Goal: Share content

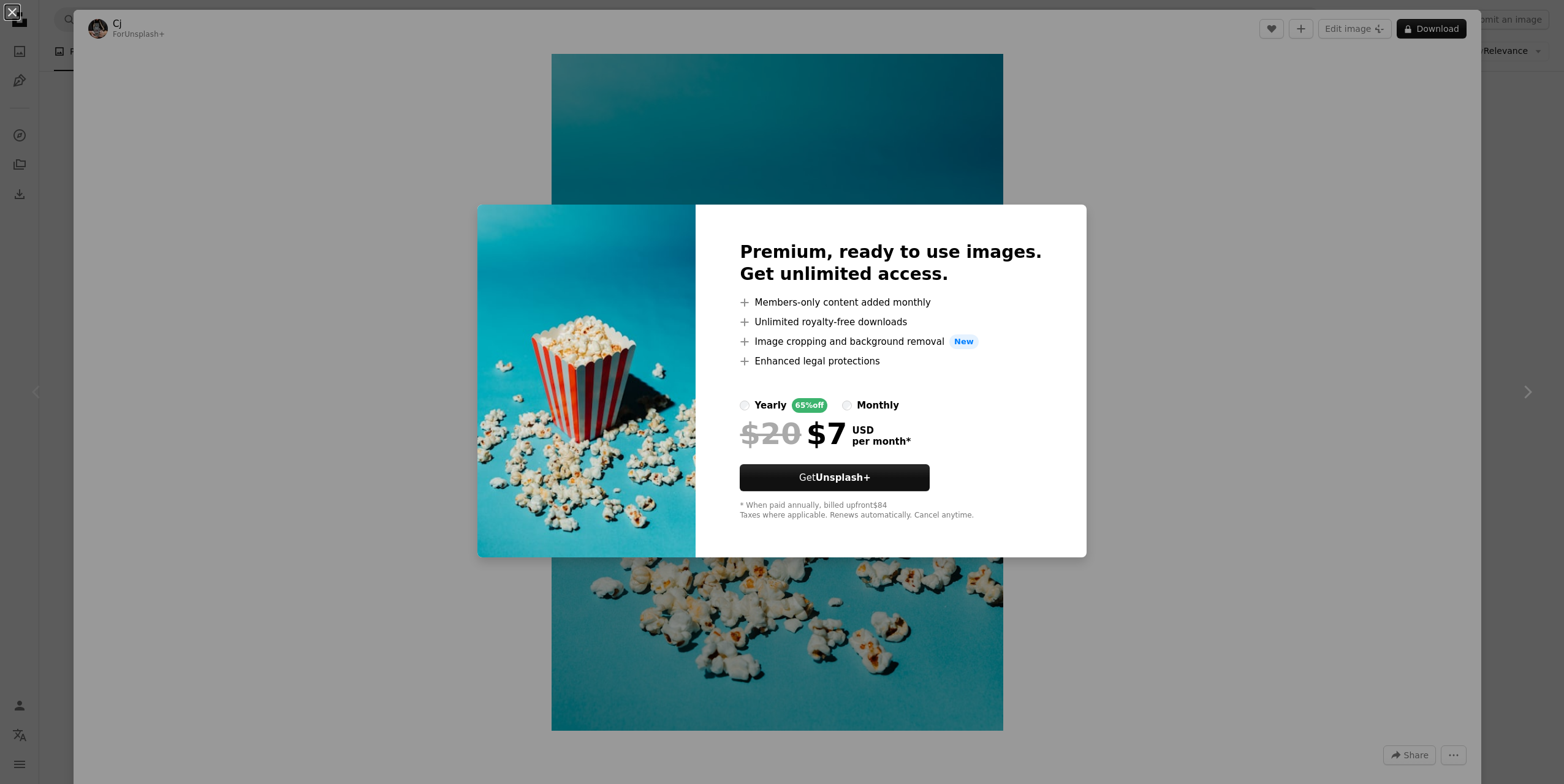
click at [1099, 306] on div "An X shape Premium, ready to use images. Get unlimited access. A plus sign Memb…" at bounding box center [782, 392] width 1564 height 784
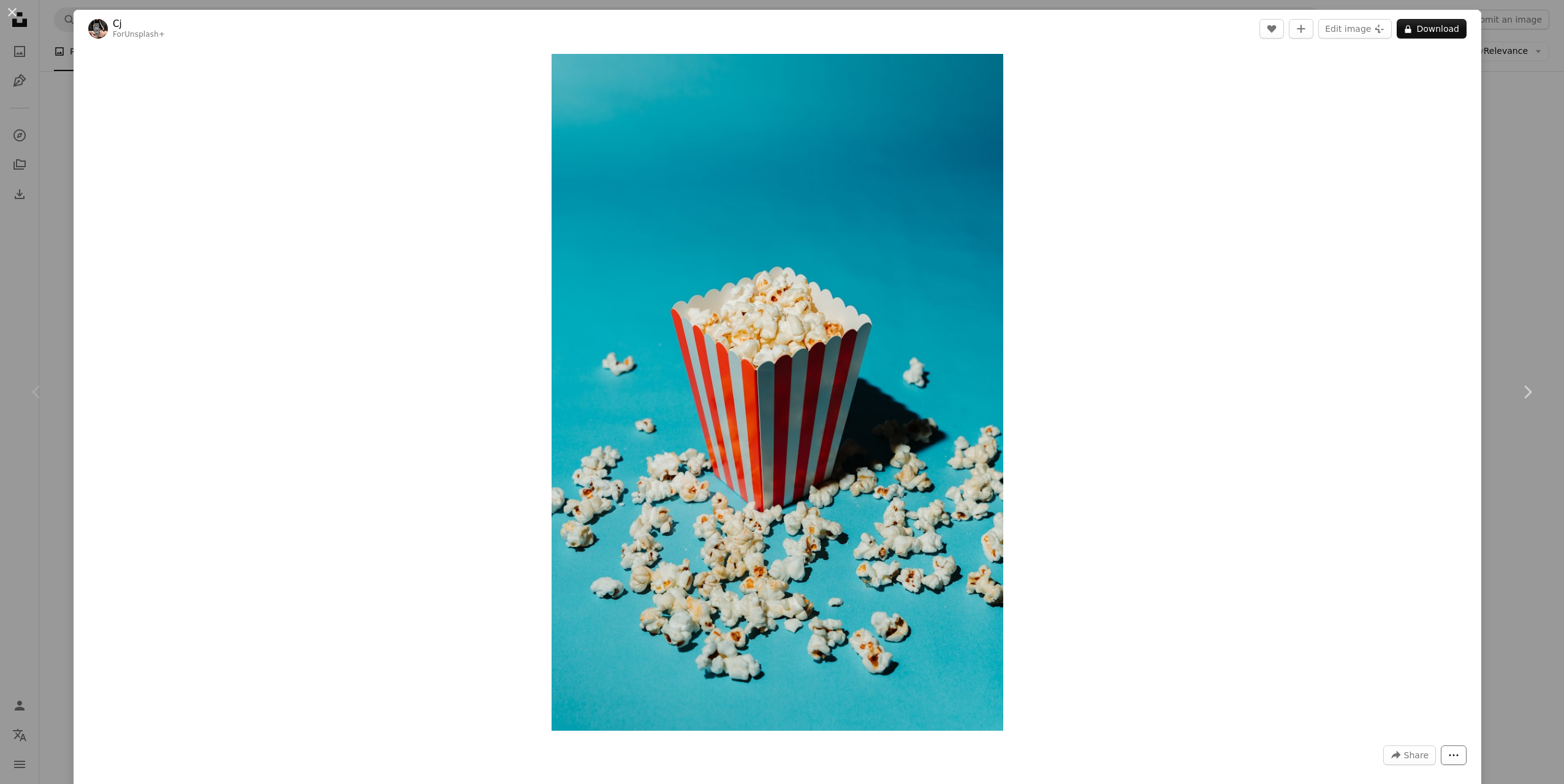
click at [1440, 762] on button "More Actions" at bounding box center [1453, 756] width 25 height 20
click at [1336, 646] on dialog "An X shape Chevron left Chevron right Cj For Unsplash+ A heart A plus sign Edit…" at bounding box center [782, 392] width 1564 height 784
click at [1392, 750] on icon "A forward-right arrow" at bounding box center [1396, 756] width 11 height 11
click at [289, 324] on dialog "An X shape Chevron left Chevron right Cj For Unsplash+ A heart A plus sign Edit…" at bounding box center [782, 392] width 1564 height 784
click at [95, 30] on img at bounding box center [98, 29] width 20 height 20
